Goal: Transaction & Acquisition: Purchase product/service

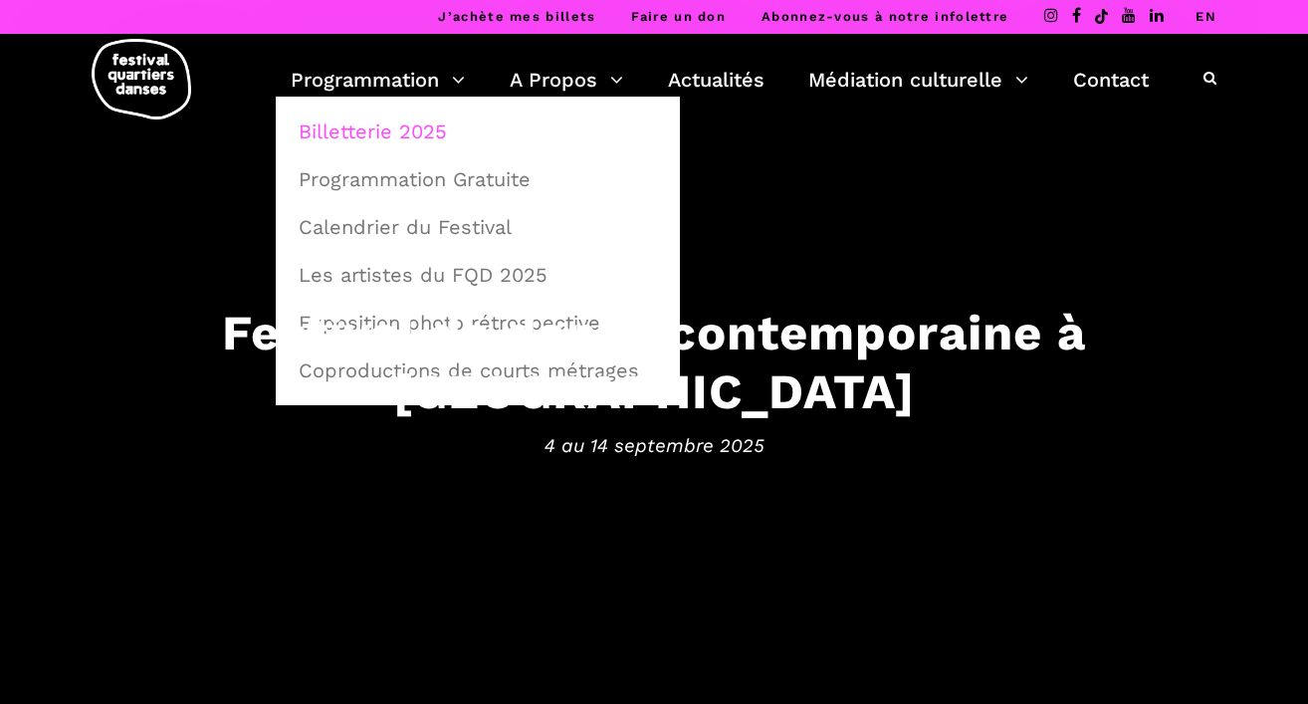
click at [402, 127] on link "Billetterie 2025" at bounding box center [478, 131] width 382 height 46
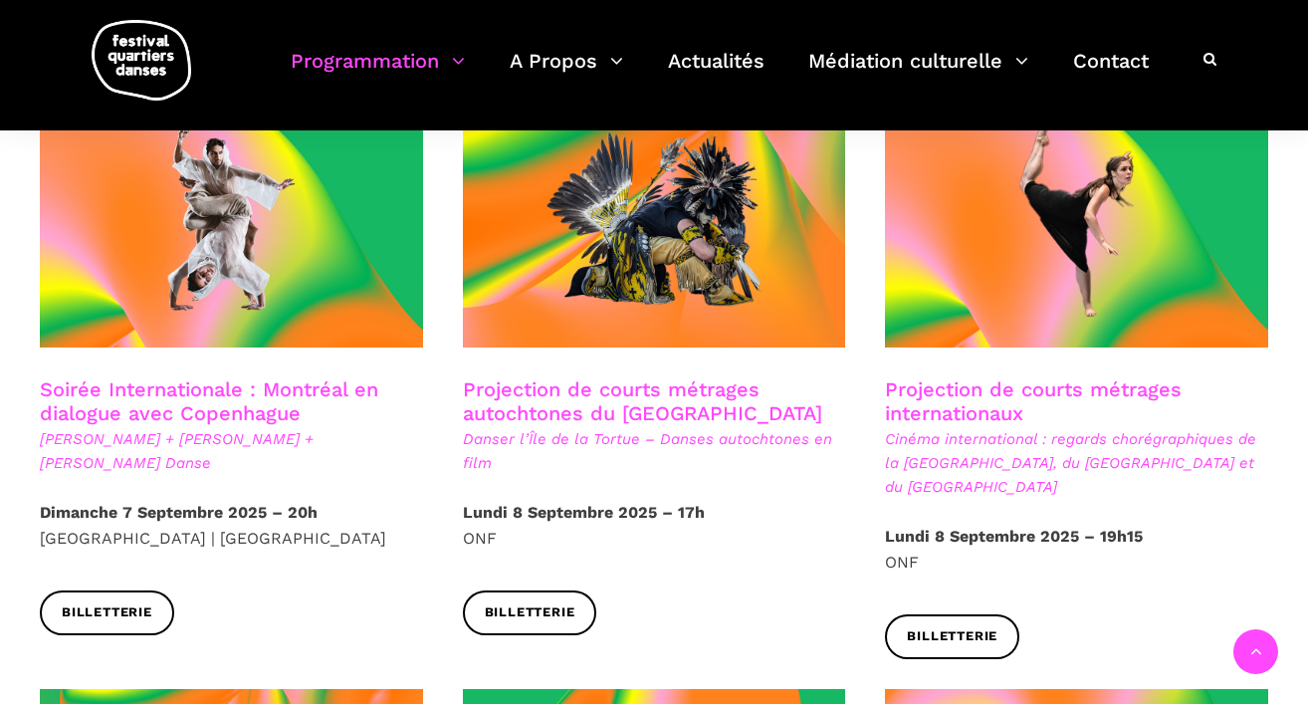
scroll to position [1144, 0]
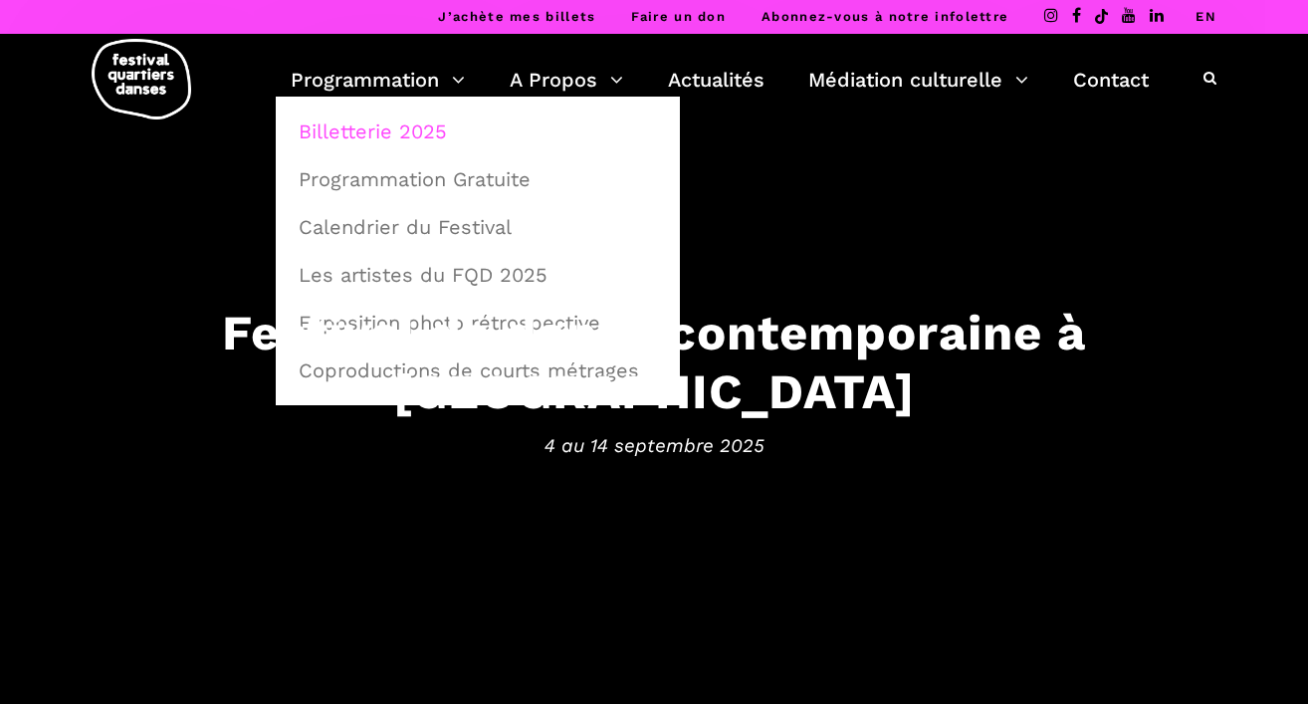
click at [406, 137] on link "Billetterie 2025" at bounding box center [478, 131] width 382 height 46
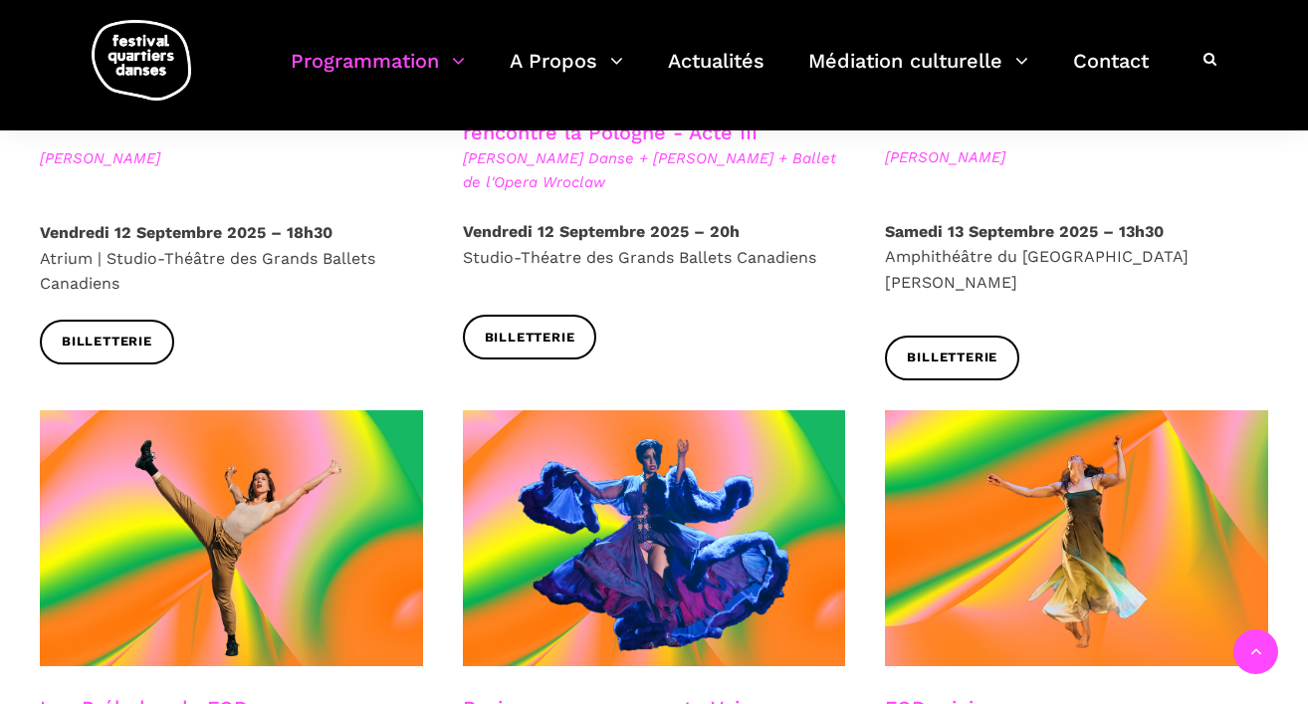
scroll to position [2484, 0]
